Goal: Navigation & Orientation: Find specific page/section

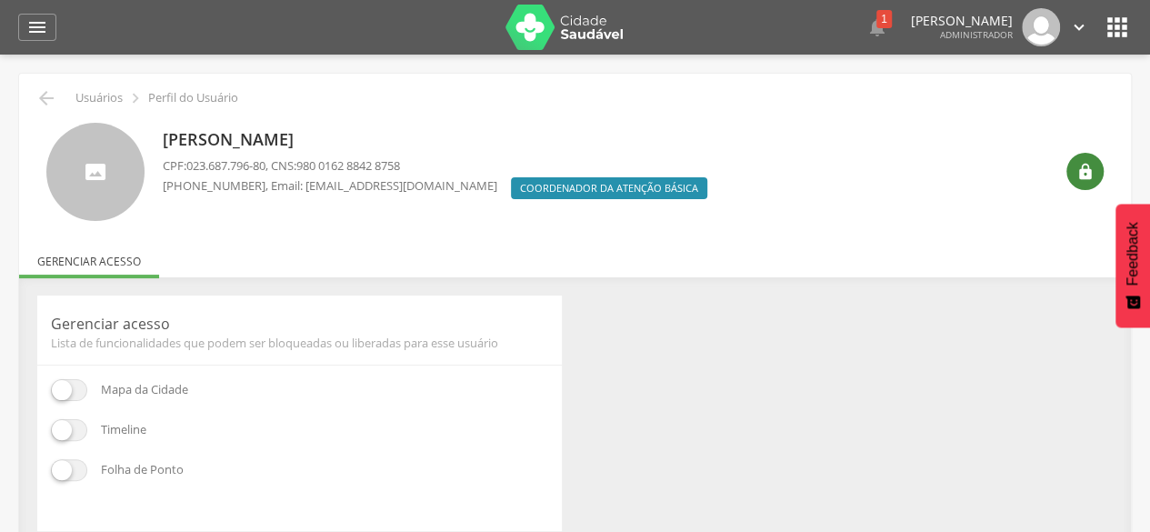
click at [1100, 176] on div "" at bounding box center [1085, 171] width 37 height 37
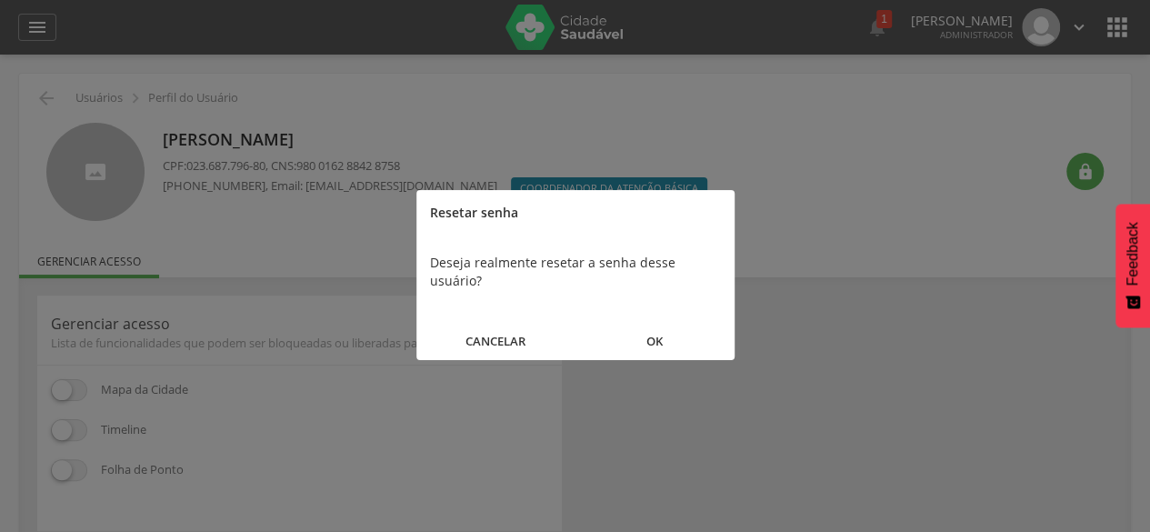
click at [659, 324] on button "OK" at bounding box center [655, 341] width 159 height 39
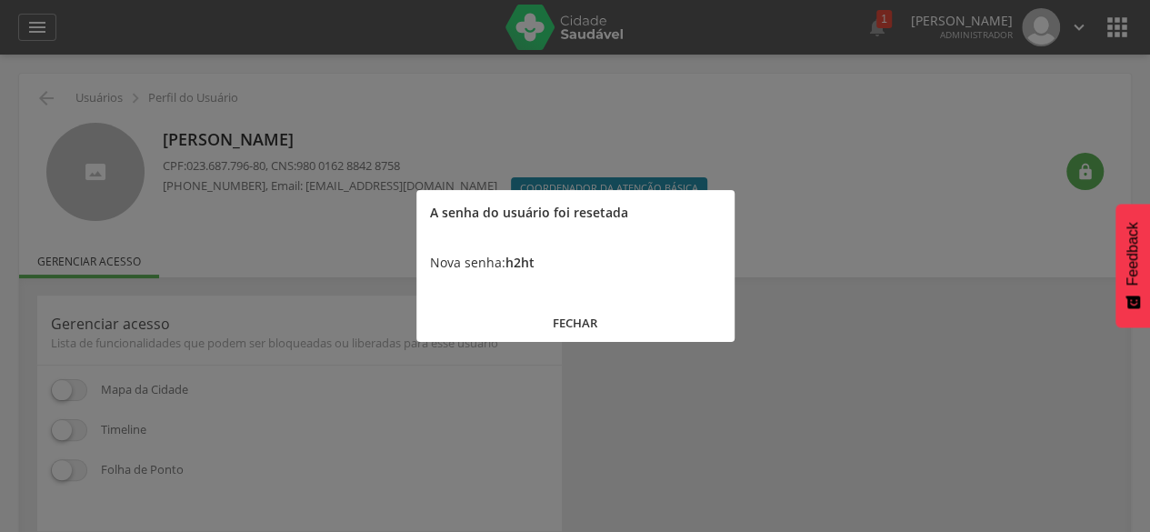
click at [581, 326] on button "FECHAR" at bounding box center [576, 323] width 318 height 39
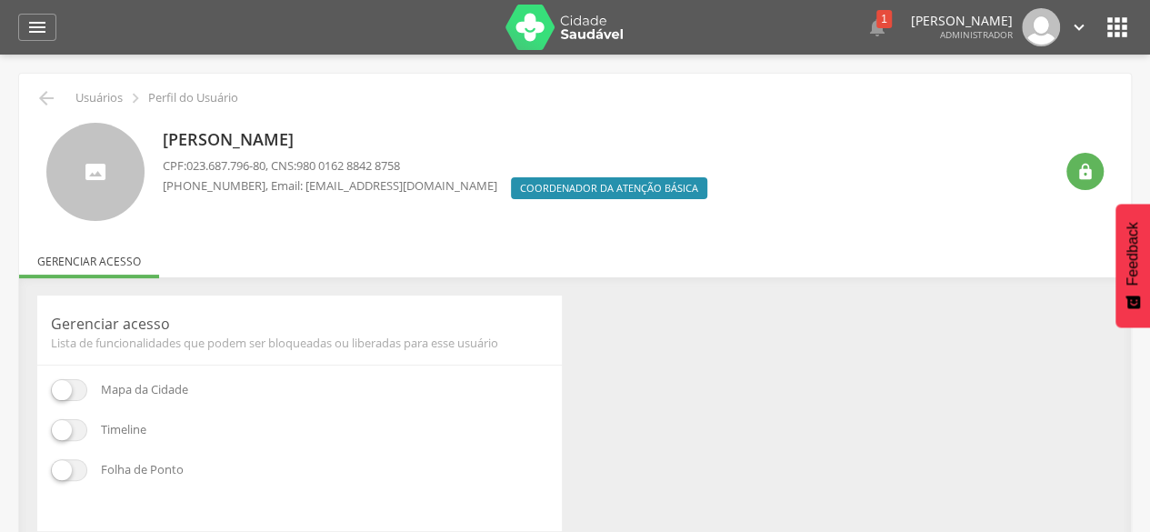
click at [1113, 29] on icon "" at bounding box center [1117, 27] width 29 height 29
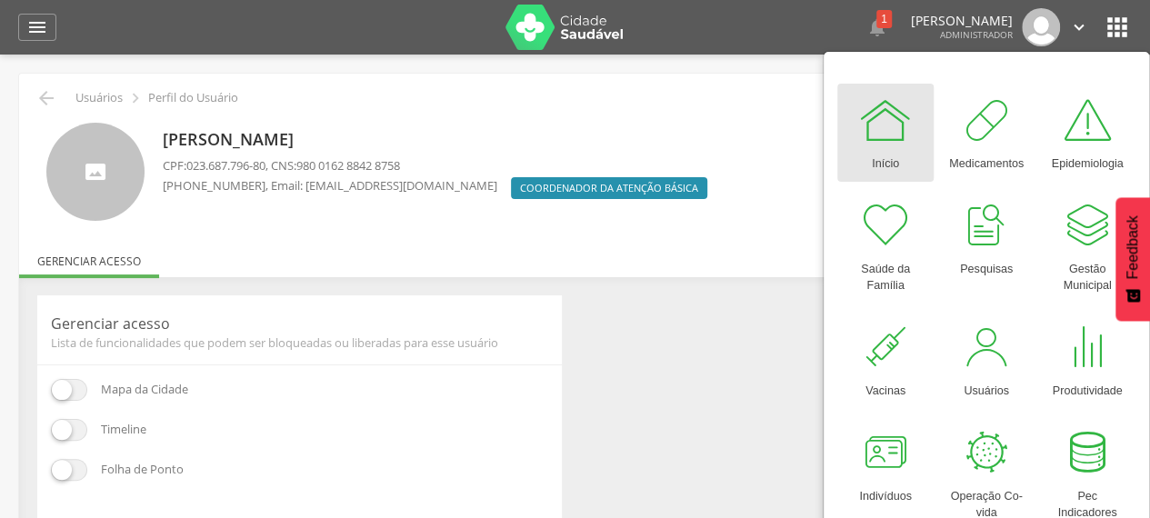
click at [578, 30] on img at bounding box center [565, 27] width 118 height 45
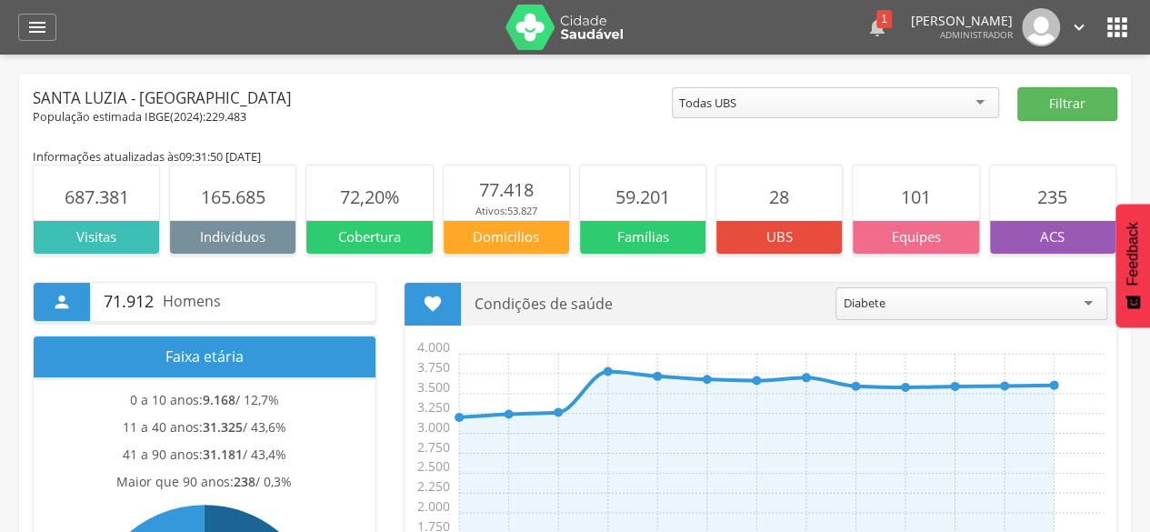
click at [867, 28] on icon "" at bounding box center [878, 27] width 22 height 22
